Goal: Task Accomplishment & Management: Complete application form

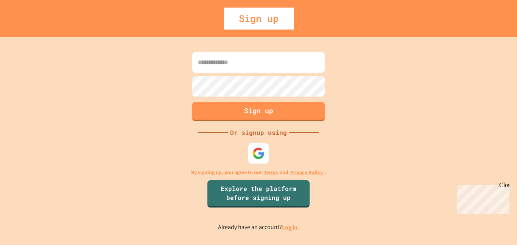
click at [255, 153] on img at bounding box center [258, 153] width 12 height 12
click at [254, 63] on input at bounding box center [258, 62] width 132 height 20
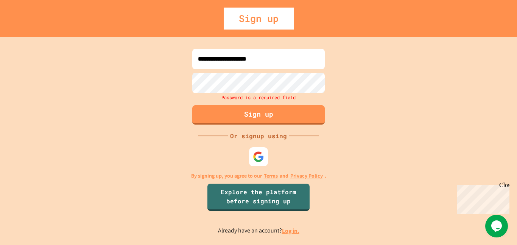
click at [278, 56] on input "**********" at bounding box center [258, 59] width 132 height 20
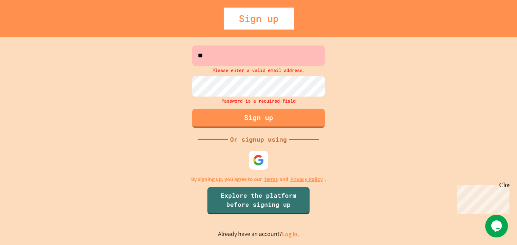
type input "*"
click at [264, 11] on div "Sign up" at bounding box center [259, 19] width 70 height 22
click at [262, 62] on input at bounding box center [258, 55] width 132 height 20
click at [282, 232] on link "Log in." at bounding box center [290, 234] width 17 height 8
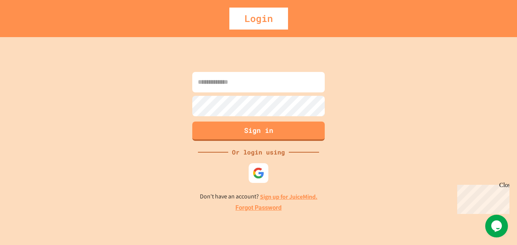
click at [261, 173] on img at bounding box center [258, 173] width 12 height 12
click at [273, 75] on input at bounding box center [258, 82] width 132 height 20
type input "**********"
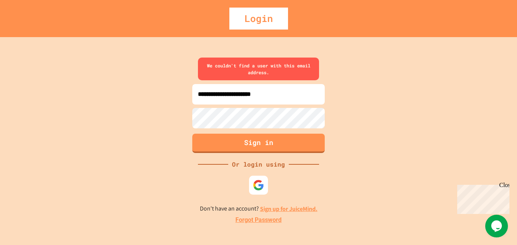
click at [290, 209] on link "Sign up for JuiceMind." at bounding box center [288, 209] width 57 height 8
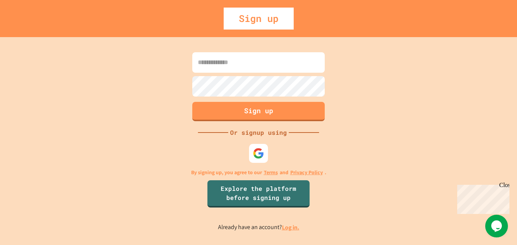
click at [292, 54] on input at bounding box center [258, 62] width 132 height 20
type input "**********"
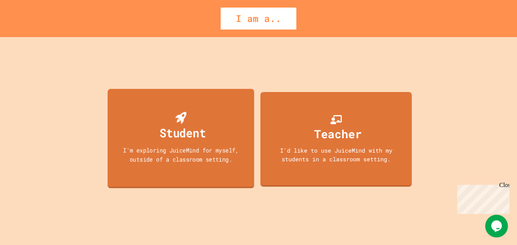
click at [225, 135] on div "Student I'm exploring JuiceMind for myself, outside of a classroom setting." at bounding box center [180, 138] width 146 height 99
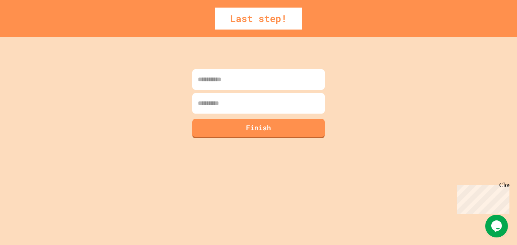
click at [231, 84] on input at bounding box center [258, 79] width 132 height 20
type input "*"
type input "******"
click at [222, 99] on input at bounding box center [258, 103] width 132 height 20
type input "********"
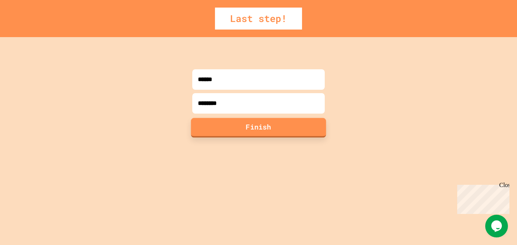
click at [236, 135] on button "Finish" at bounding box center [258, 128] width 135 height 20
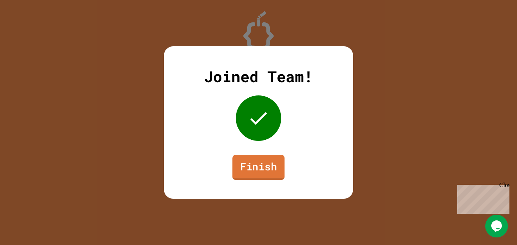
click at [256, 176] on link "Finish" at bounding box center [258, 167] width 52 height 25
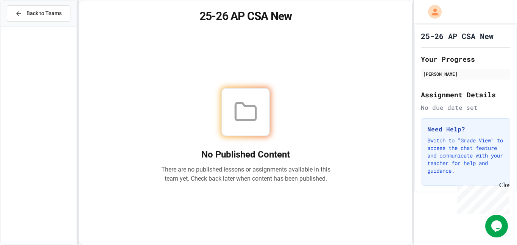
click at [505, 184] on div "Close" at bounding box center [503, 186] width 9 height 9
click at [123, 42] on div "No Published Content There are no published lessons or assignments available in…" at bounding box center [245, 135] width 315 height 200
click at [461, 75] on div "[PERSON_NAME]" at bounding box center [465, 73] width 85 height 7
click at [235, 140] on div "No Published Content There are no published lessons or assignments available in…" at bounding box center [245, 135] width 169 height 95
click at [56, 9] on span "Back to Teams" at bounding box center [43, 13] width 35 height 8
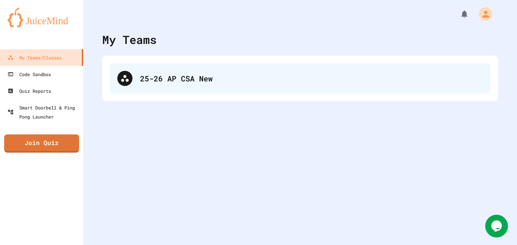
click at [166, 70] on div "25-26 AP CSA New" at bounding box center [300, 78] width 381 height 30
